Goal: Find specific page/section: Find specific page/section

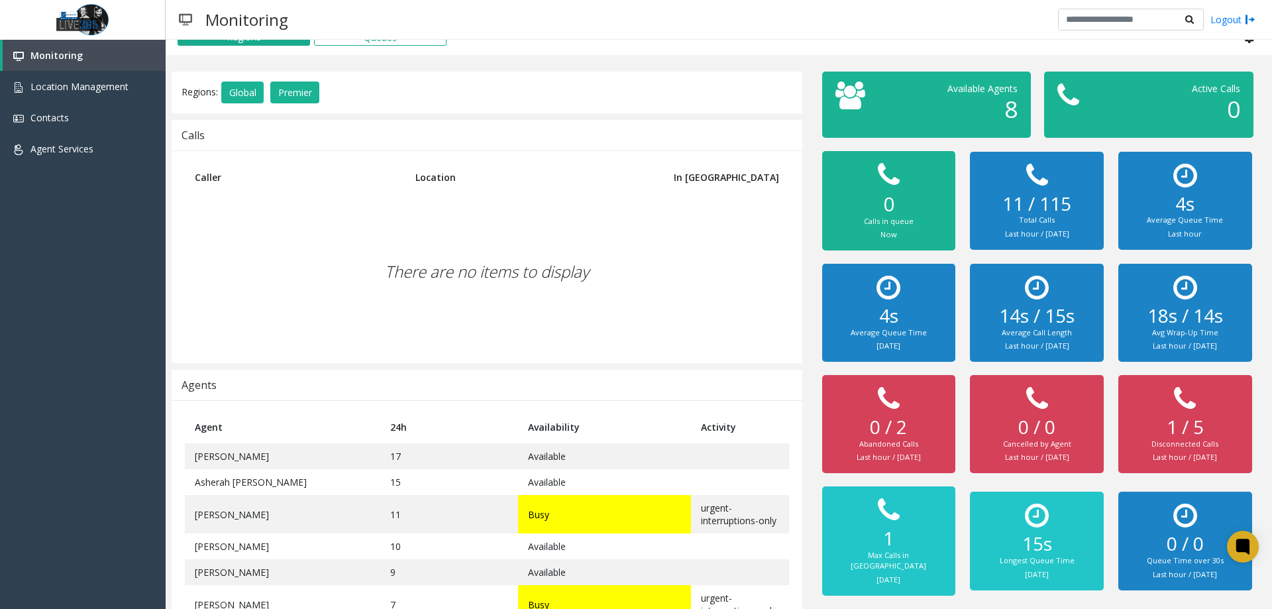
scroll to position [54, 0]
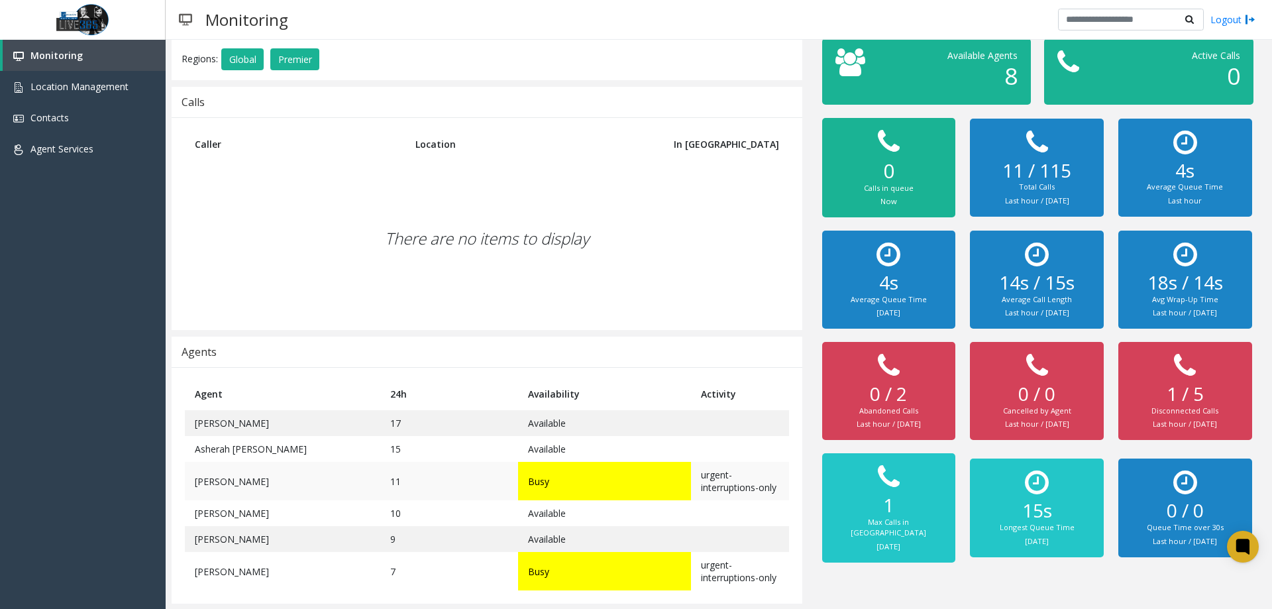
click at [425, 494] on td "11" at bounding box center [449, 481] width 138 height 38
click at [415, 294] on div "There are no items to display" at bounding box center [487, 238] width 604 height 156
click at [226, 544] on td "[PERSON_NAME]" at bounding box center [282, 539] width 195 height 26
click at [225, 544] on td "[PERSON_NAME]" at bounding box center [282, 539] width 195 height 26
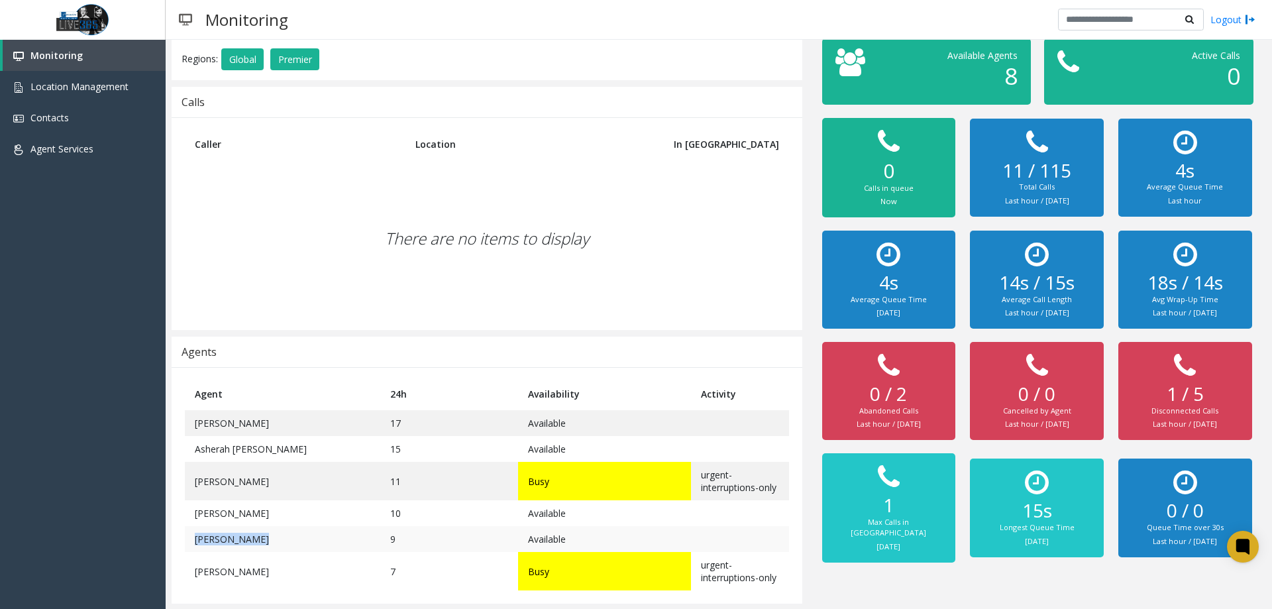
click at [224, 543] on td "[PERSON_NAME]" at bounding box center [282, 539] width 195 height 26
click at [380, 520] on td "10" at bounding box center [449, 513] width 138 height 26
click at [380, 538] on td "9" at bounding box center [449, 539] width 138 height 26
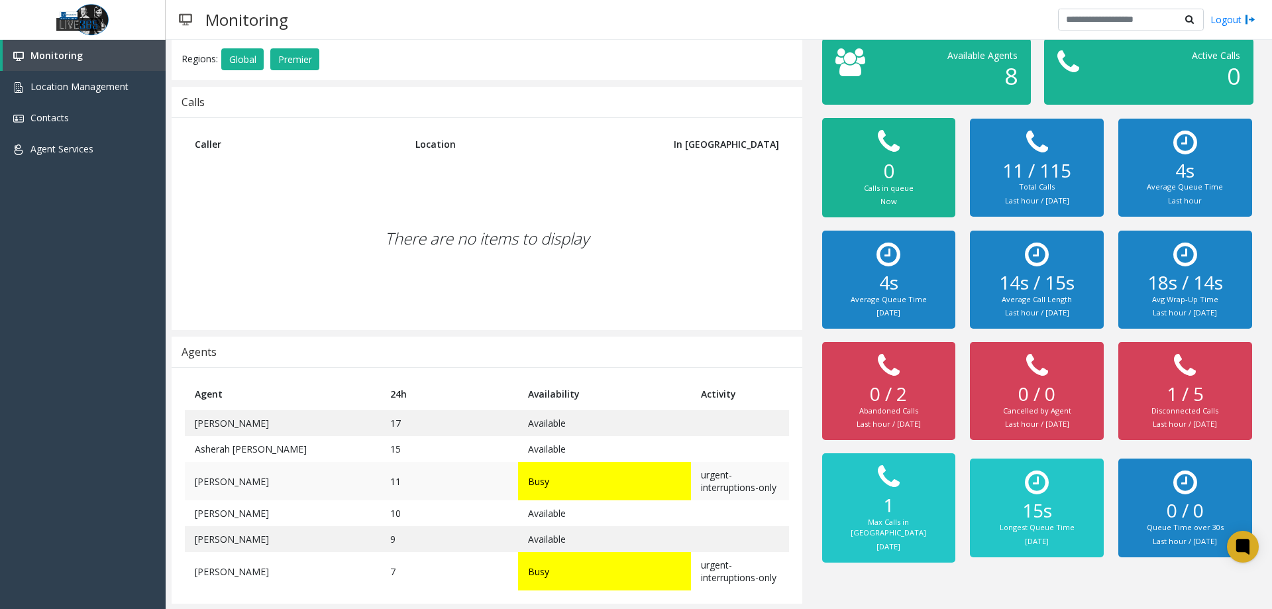
click at [380, 471] on td "11" at bounding box center [449, 481] width 138 height 38
click at [380, 464] on td "11" at bounding box center [449, 481] width 138 height 38
click at [380, 459] on td "15" at bounding box center [449, 449] width 138 height 26
drag, startPoint x: 379, startPoint y: 453, endPoint x: 339, endPoint y: 393, distance: 71.6
